Goal: Find specific page/section: Find specific page/section

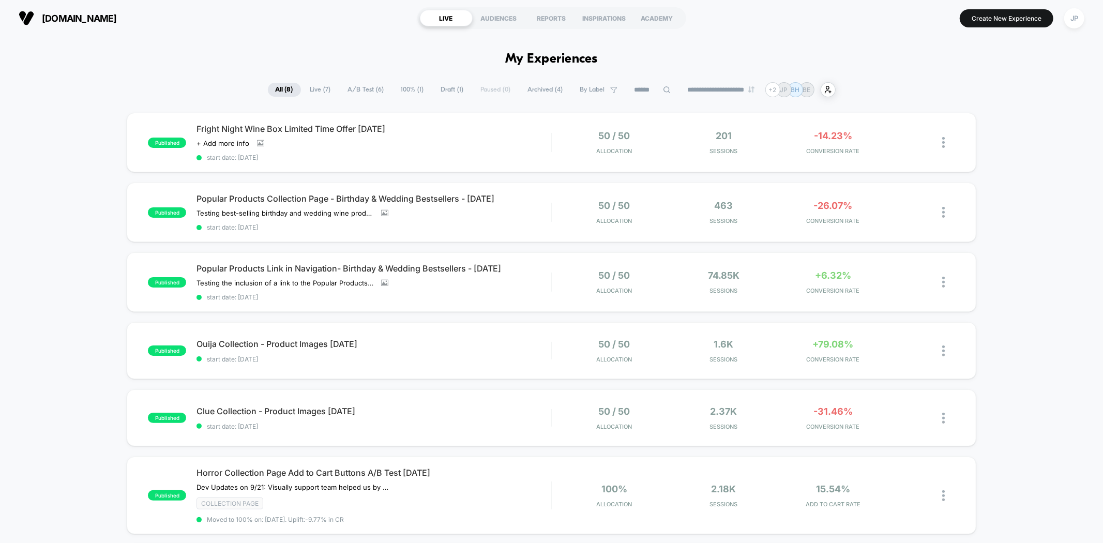
click at [539, 84] on span "Archived ( 4 )" at bounding box center [545, 90] width 51 height 14
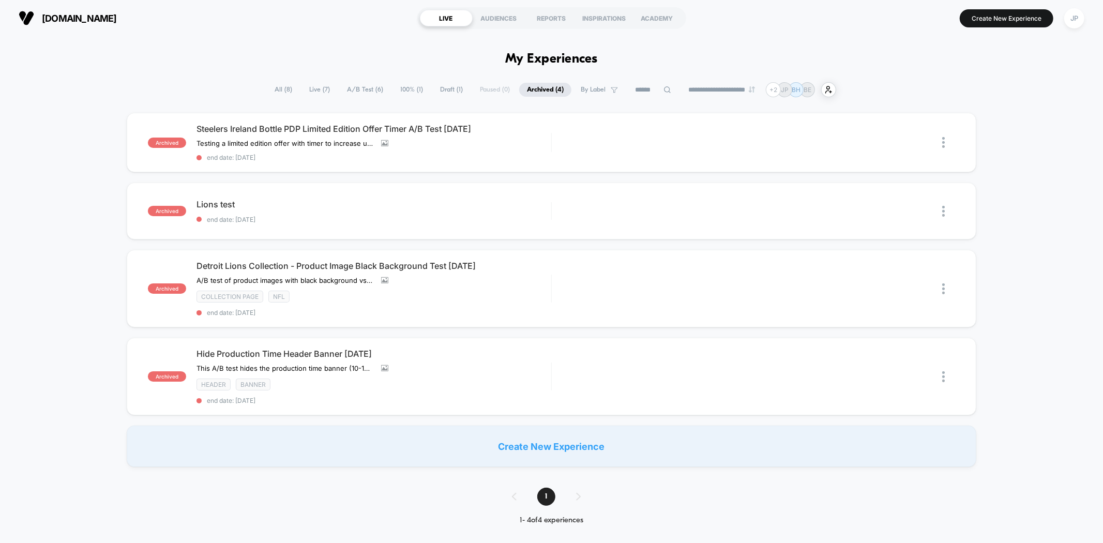
click at [277, 84] on span "All ( 8 )" at bounding box center [283, 90] width 33 height 14
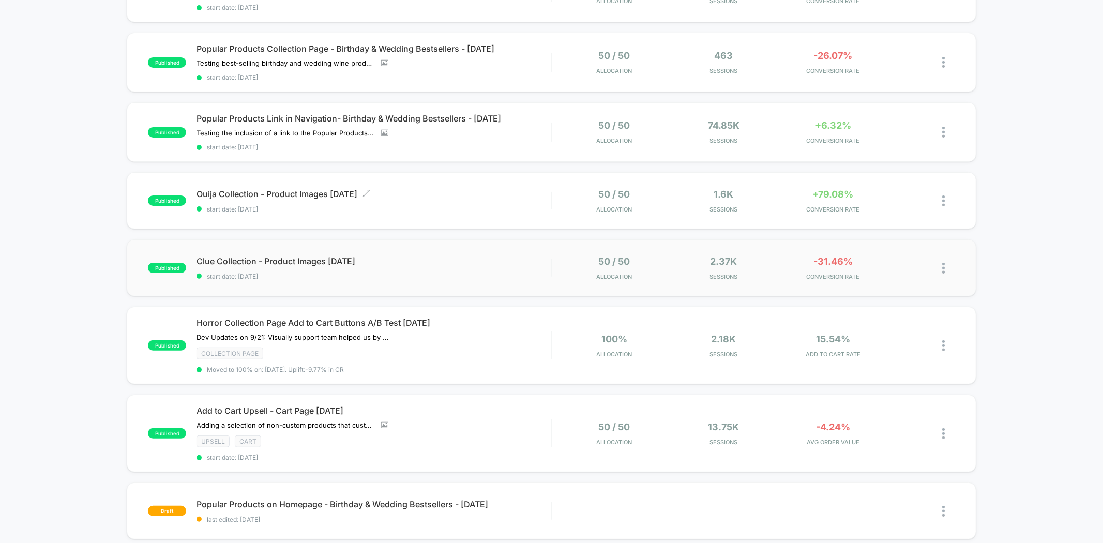
scroll to position [172, 0]
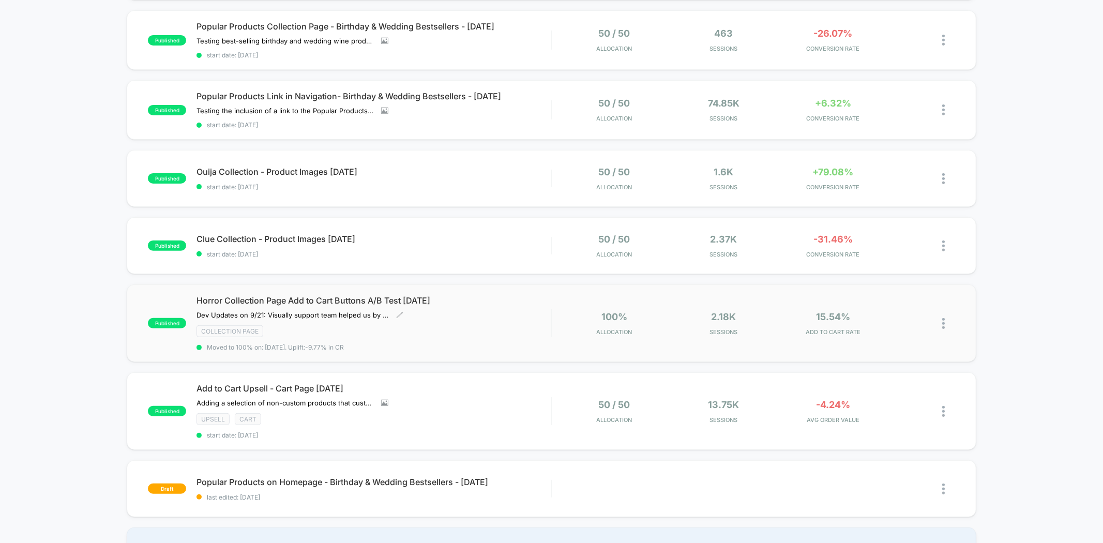
click at [543, 315] on div "Horror Collection Page Add to Cart Buttons A/B Test [DATE] Dev Updates on 9/21:…" at bounding box center [374, 323] width 354 height 56
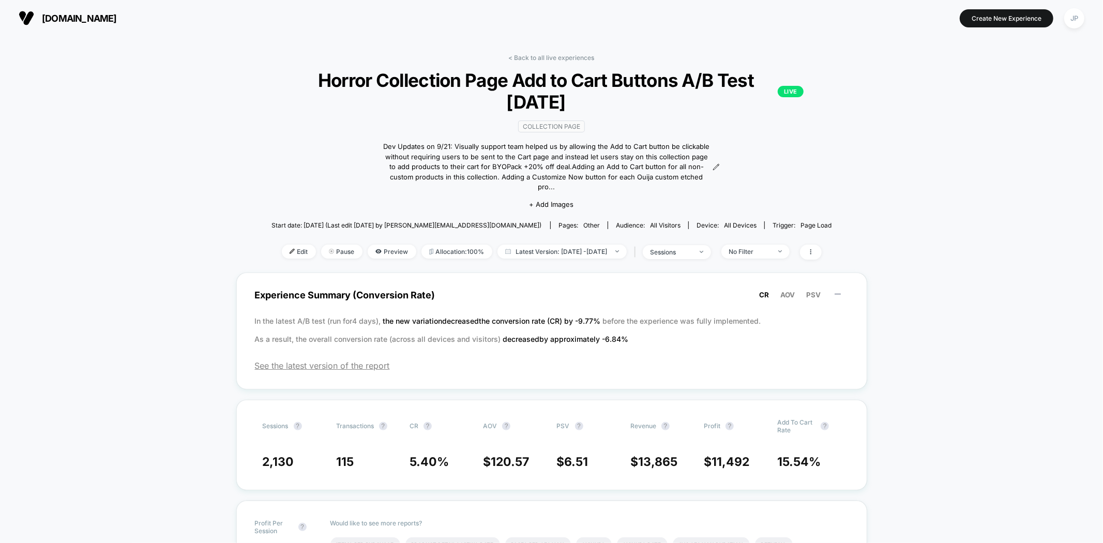
drag, startPoint x: 238, startPoint y: 272, endPoint x: 223, endPoint y: 269, distance: 15.8
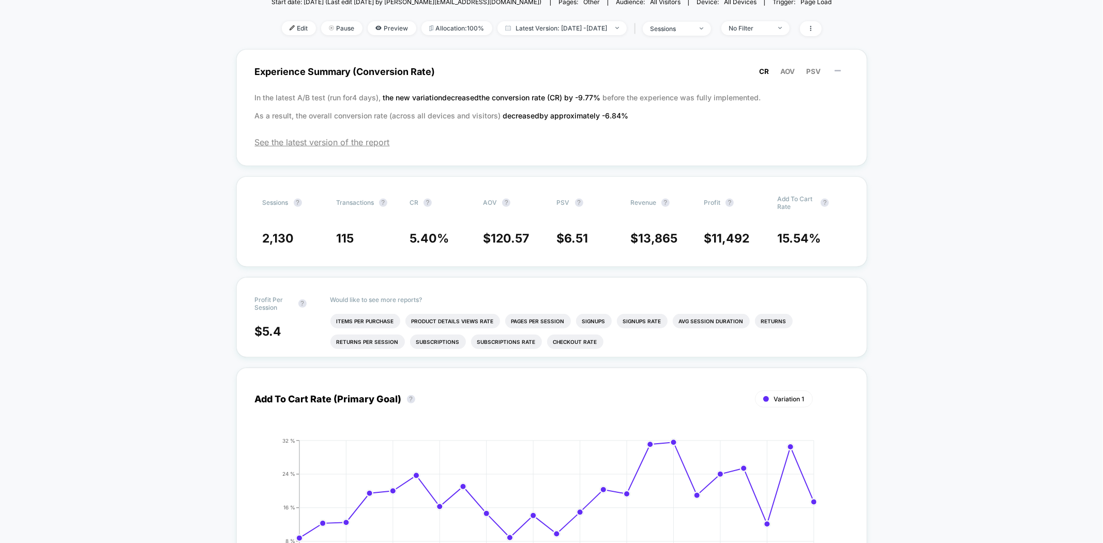
scroll to position [230, 0]
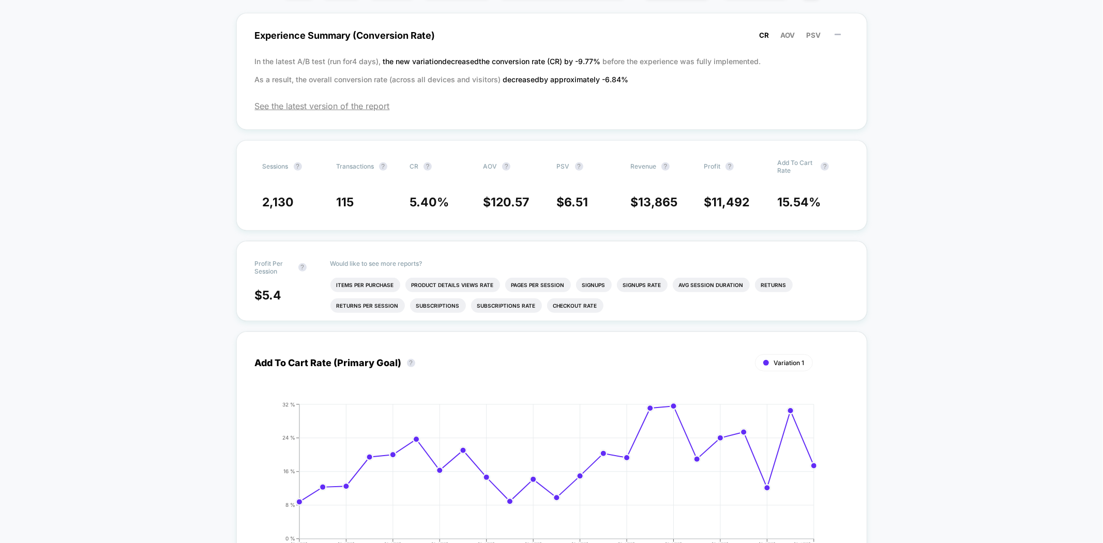
scroll to position [259, 0]
